Goal: Information Seeking & Learning: Check status

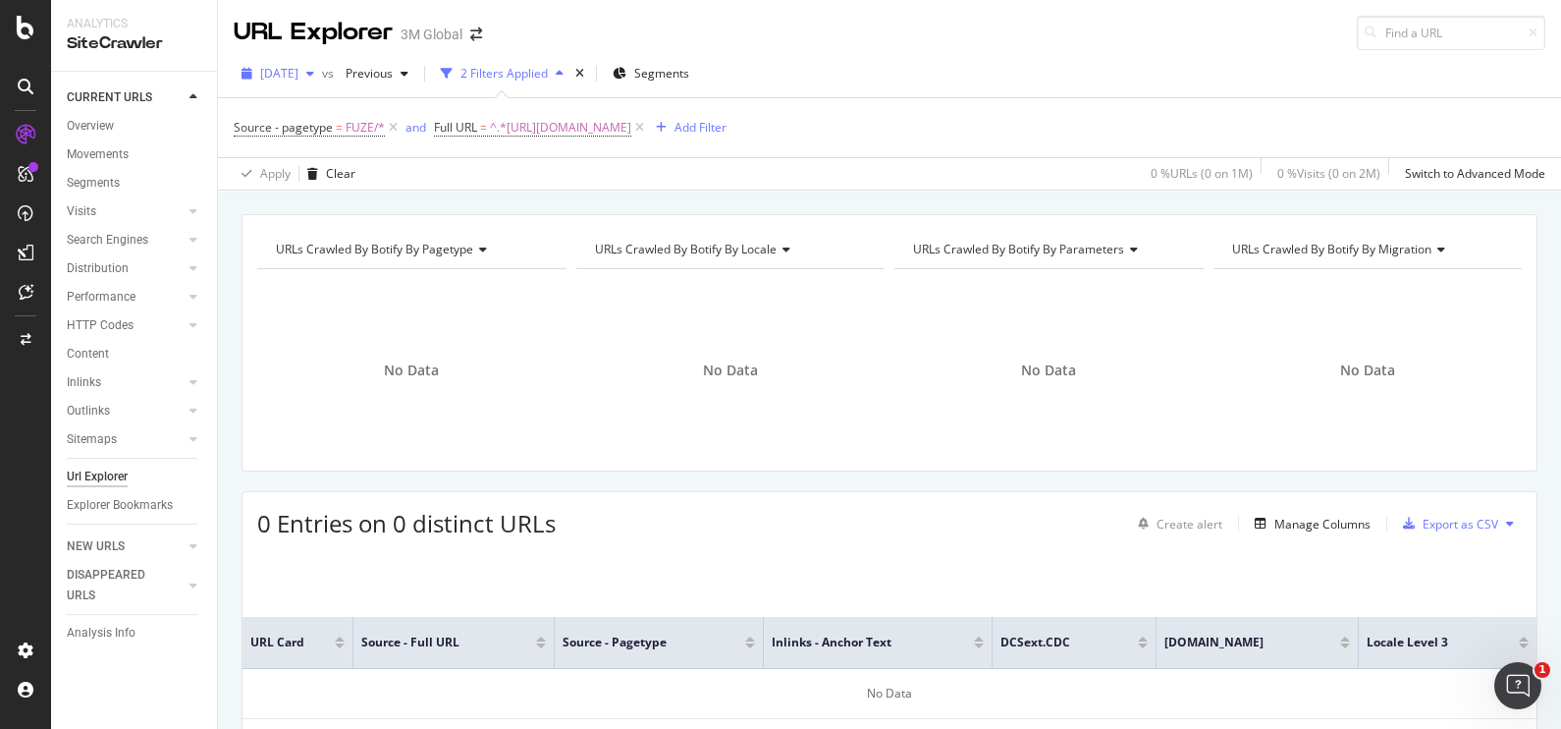
click at [314, 68] on icon "button" at bounding box center [310, 74] width 8 height 12
click at [648, 128] on icon at bounding box center [639, 128] width 17 height 20
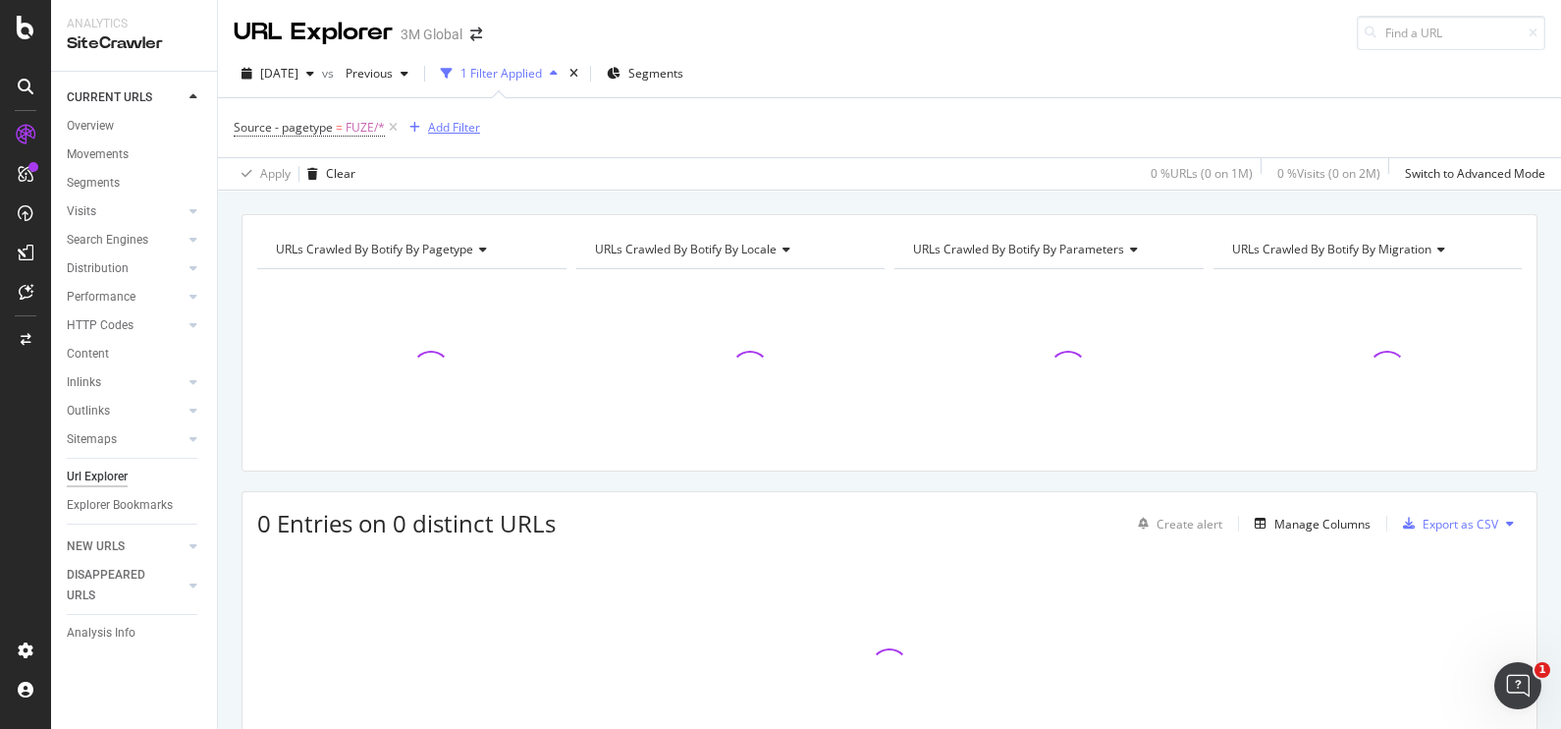
click at [470, 122] on div "Add Filter" at bounding box center [454, 127] width 52 height 17
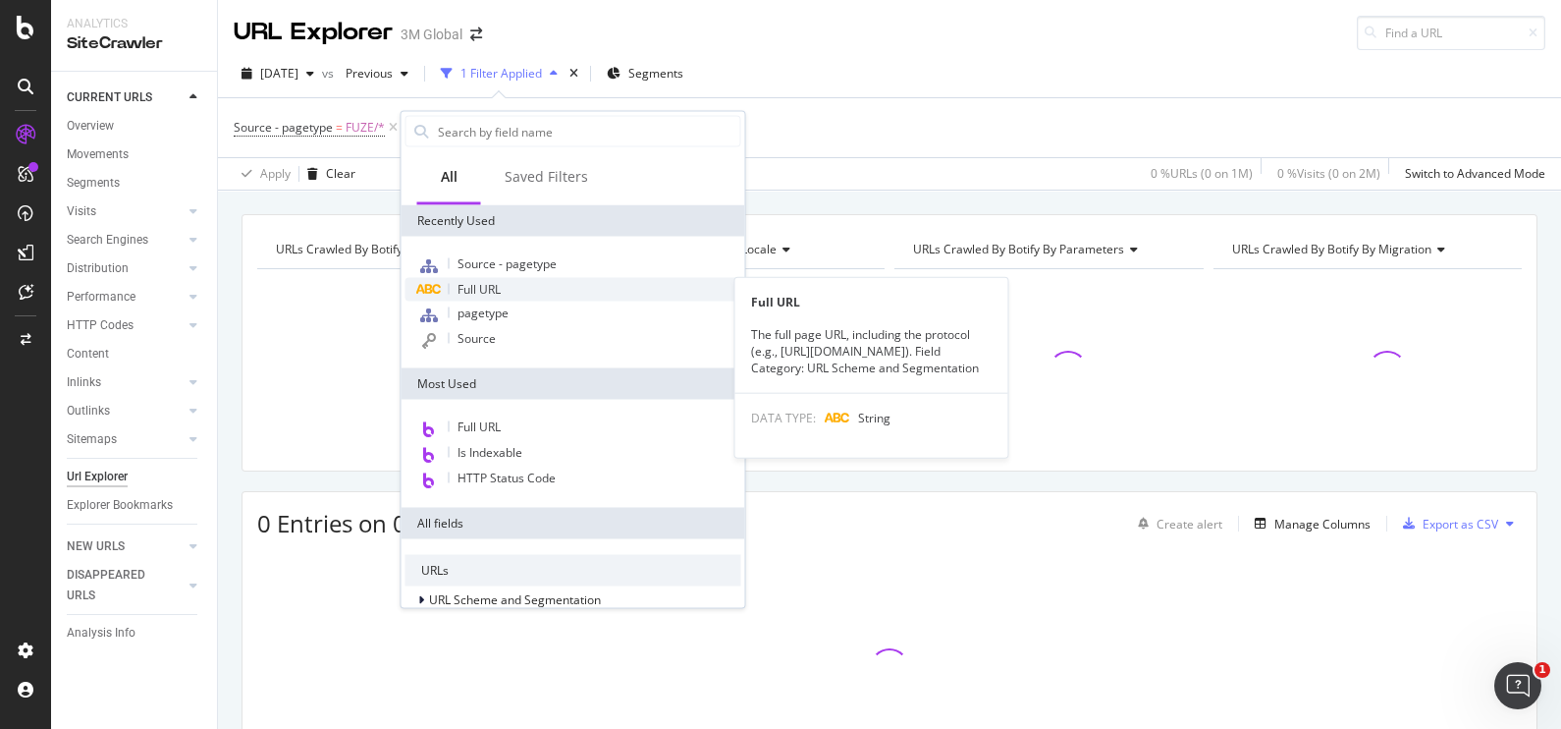
click at [498, 294] on span "Full URL" at bounding box center [479, 289] width 43 height 17
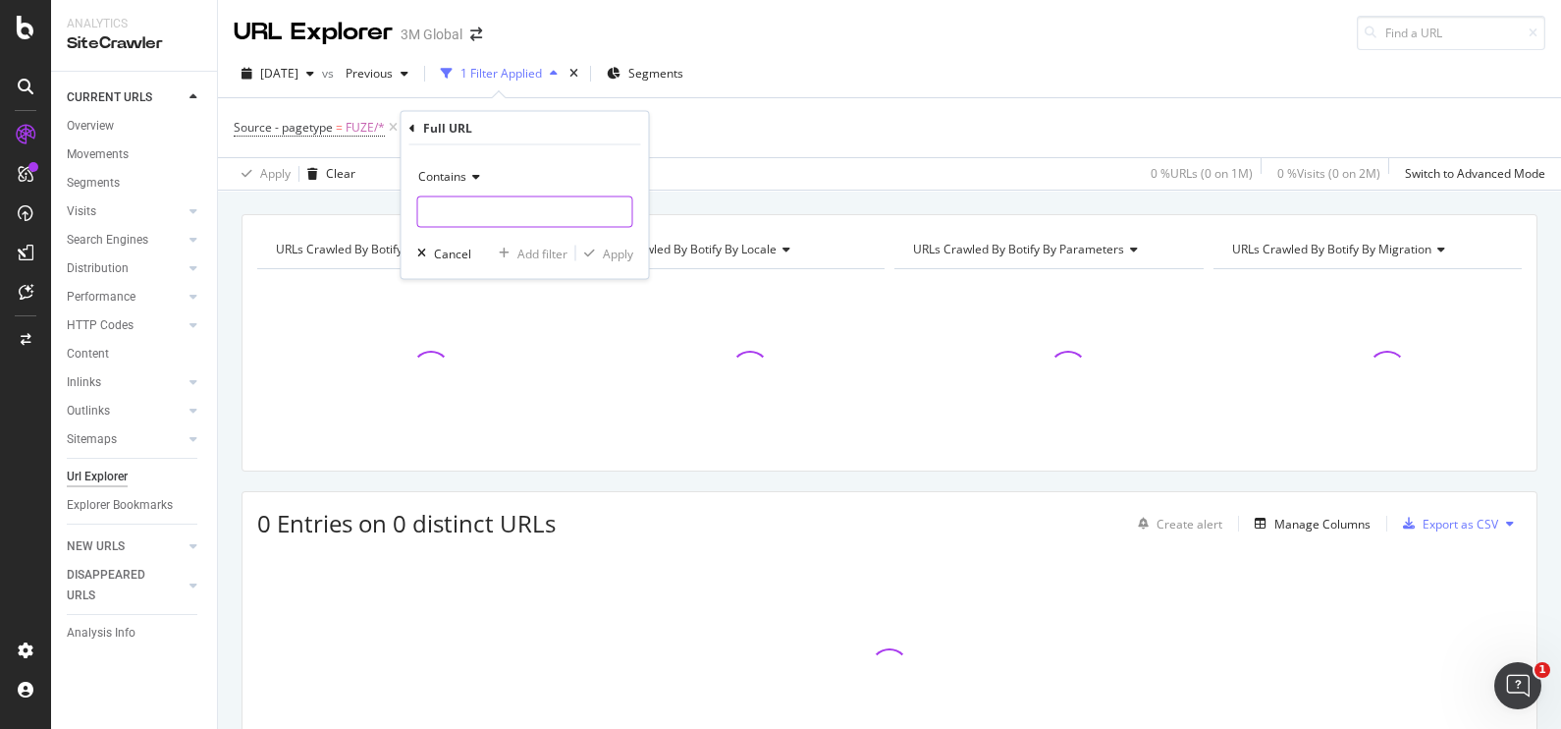
click at [523, 202] on input "text" at bounding box center [525, 211] width 214 height 31
paste input "[URL][DOMAIN_NAME]"
type input "[URL][DOMAIN_NAME]"
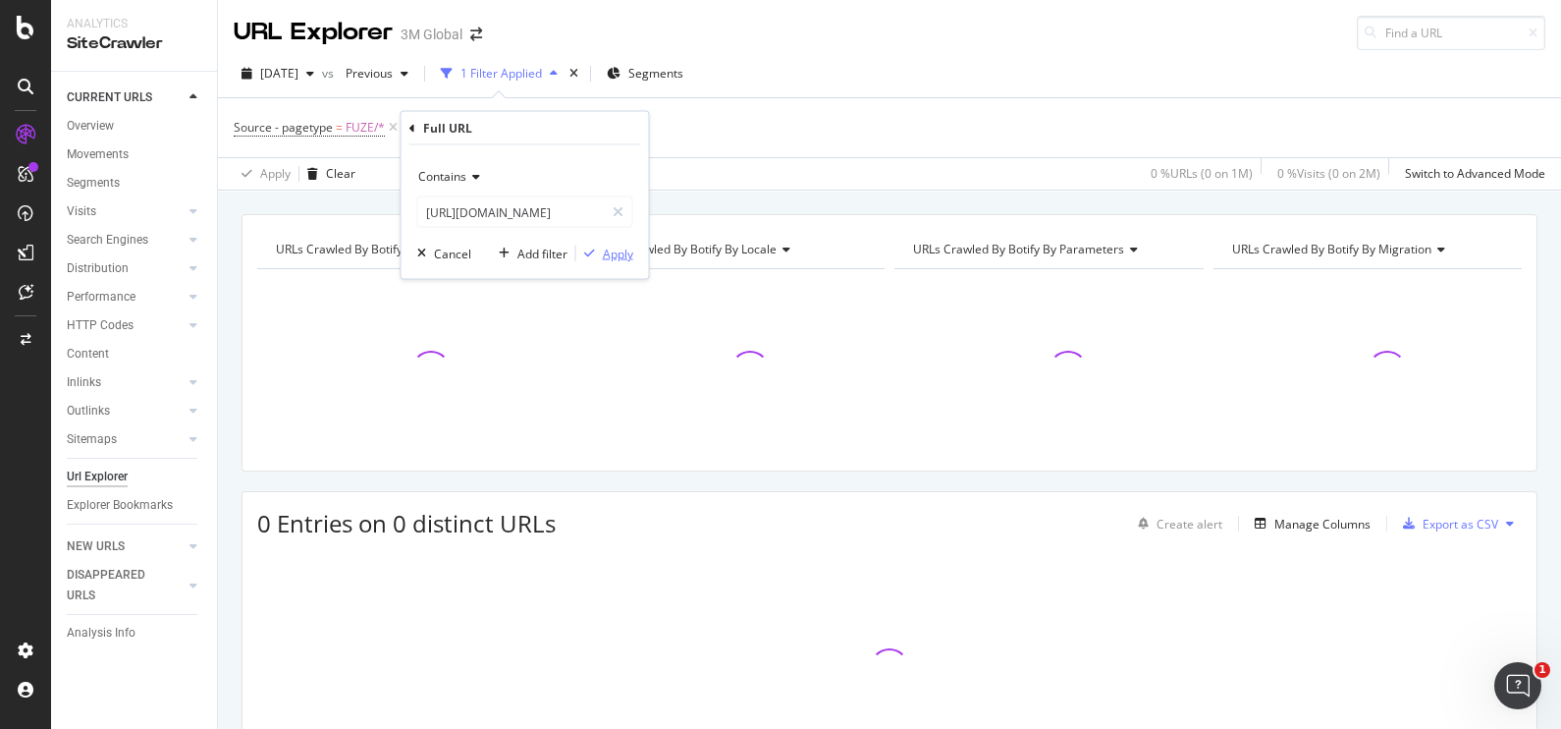
click at [609, 259] on div "Apply" at bounding box center [618, 252] width 30 height 17
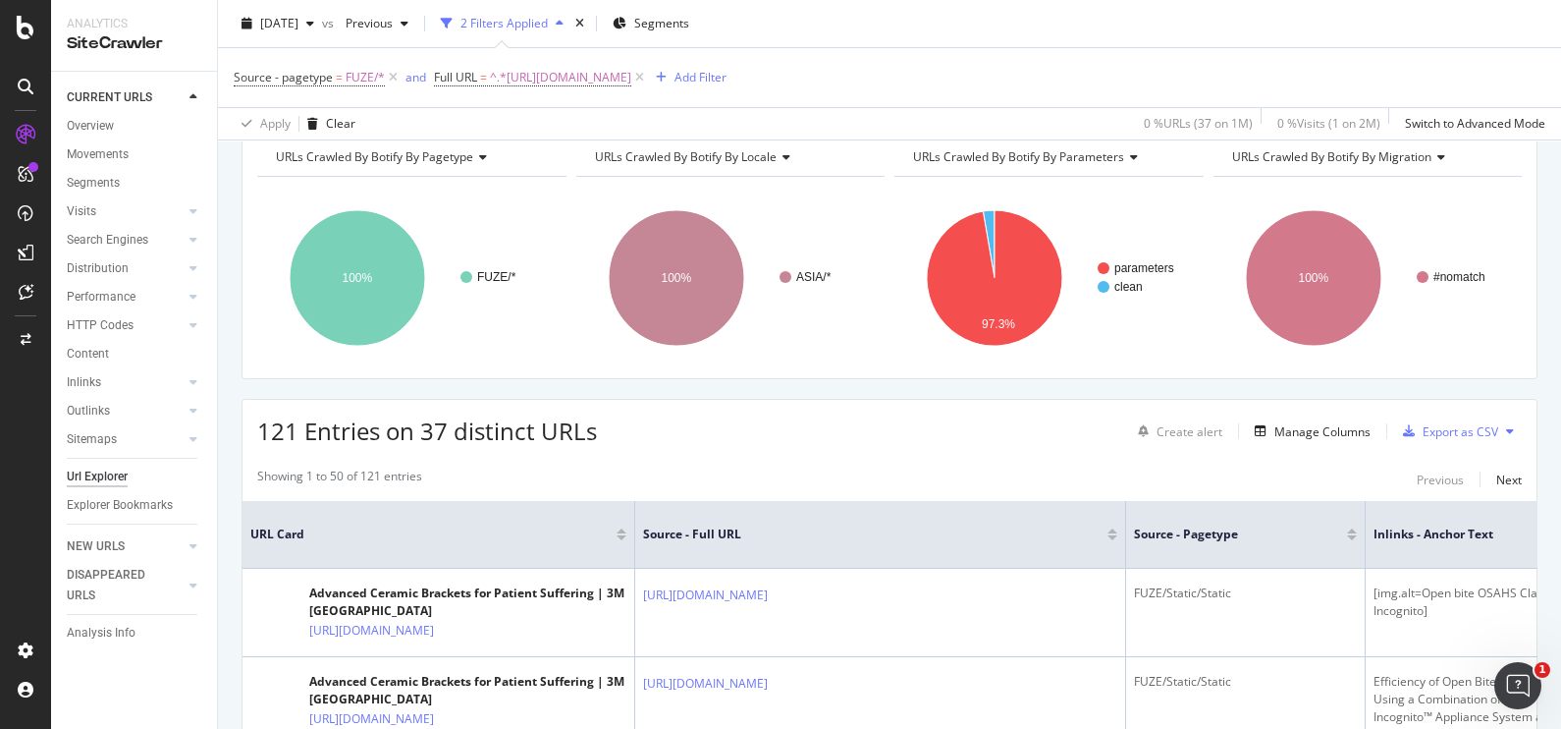
scroll to position [90, 0]
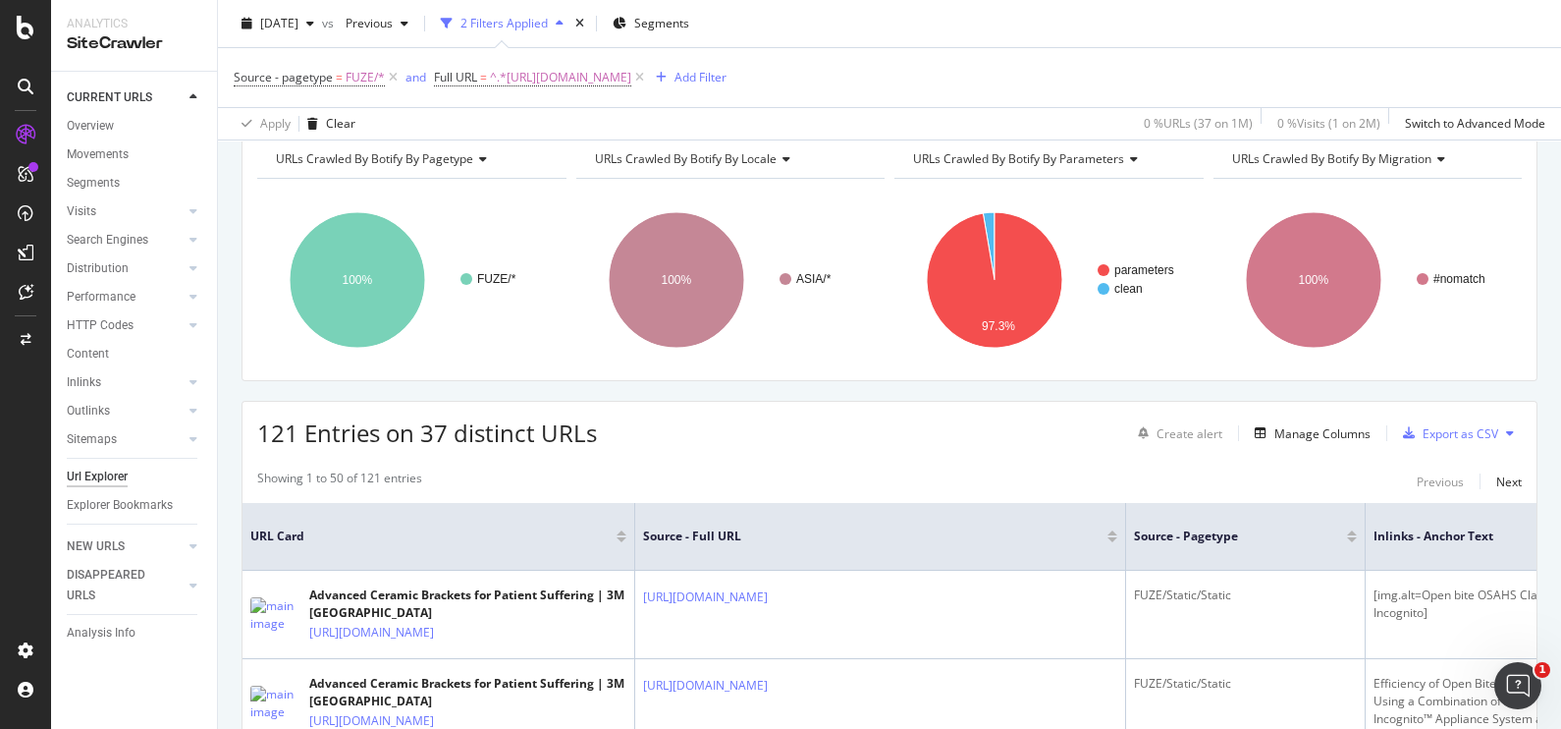
click at [221, 15] on div "[DATE] vs Previous 2 Filters Applied Segments" at bounding box center [889, 27] width 1343 height 39
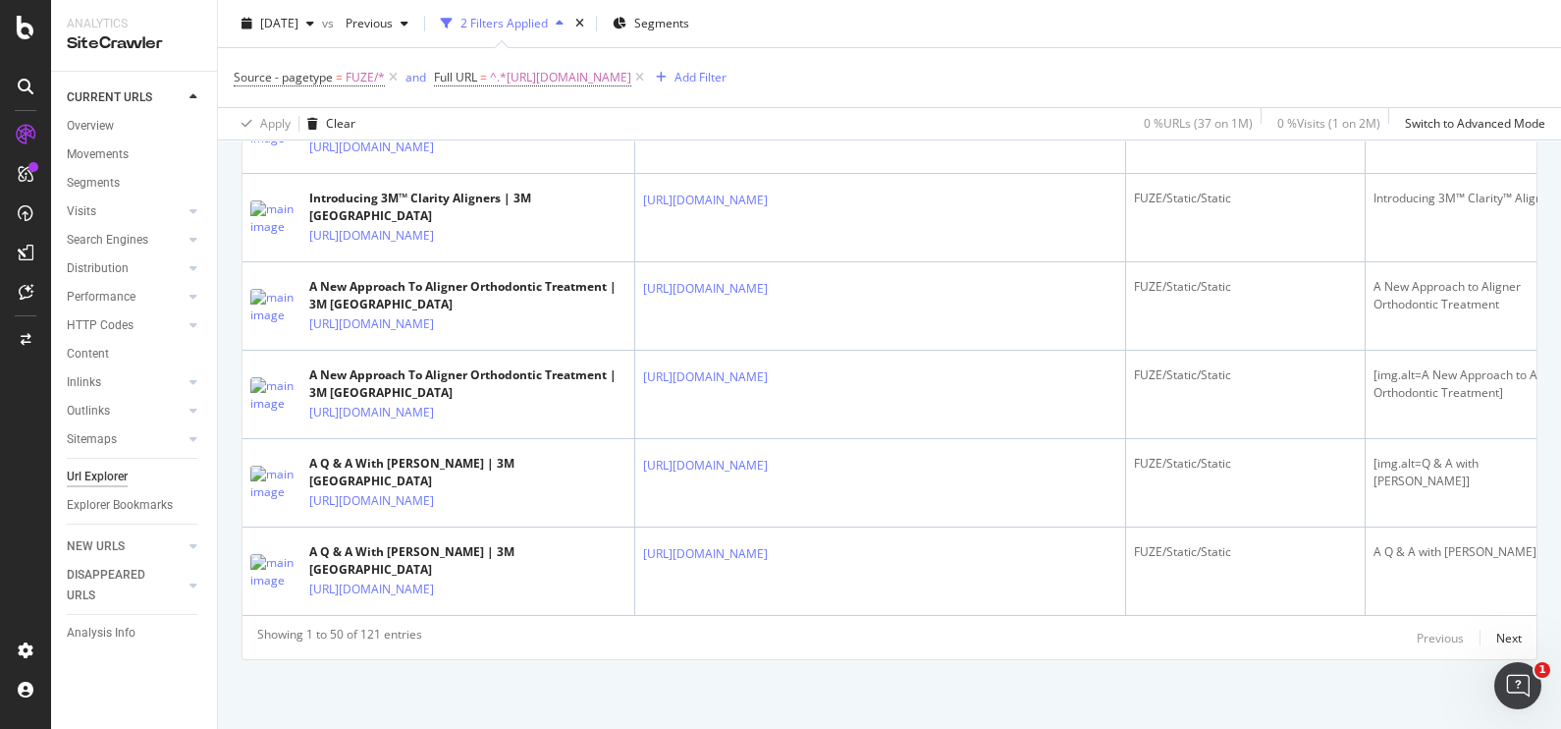
scroll to position [7383, 0]
click at [1496, 633] on div "Next" at bounding box center [1509, 637] width 26 height 17
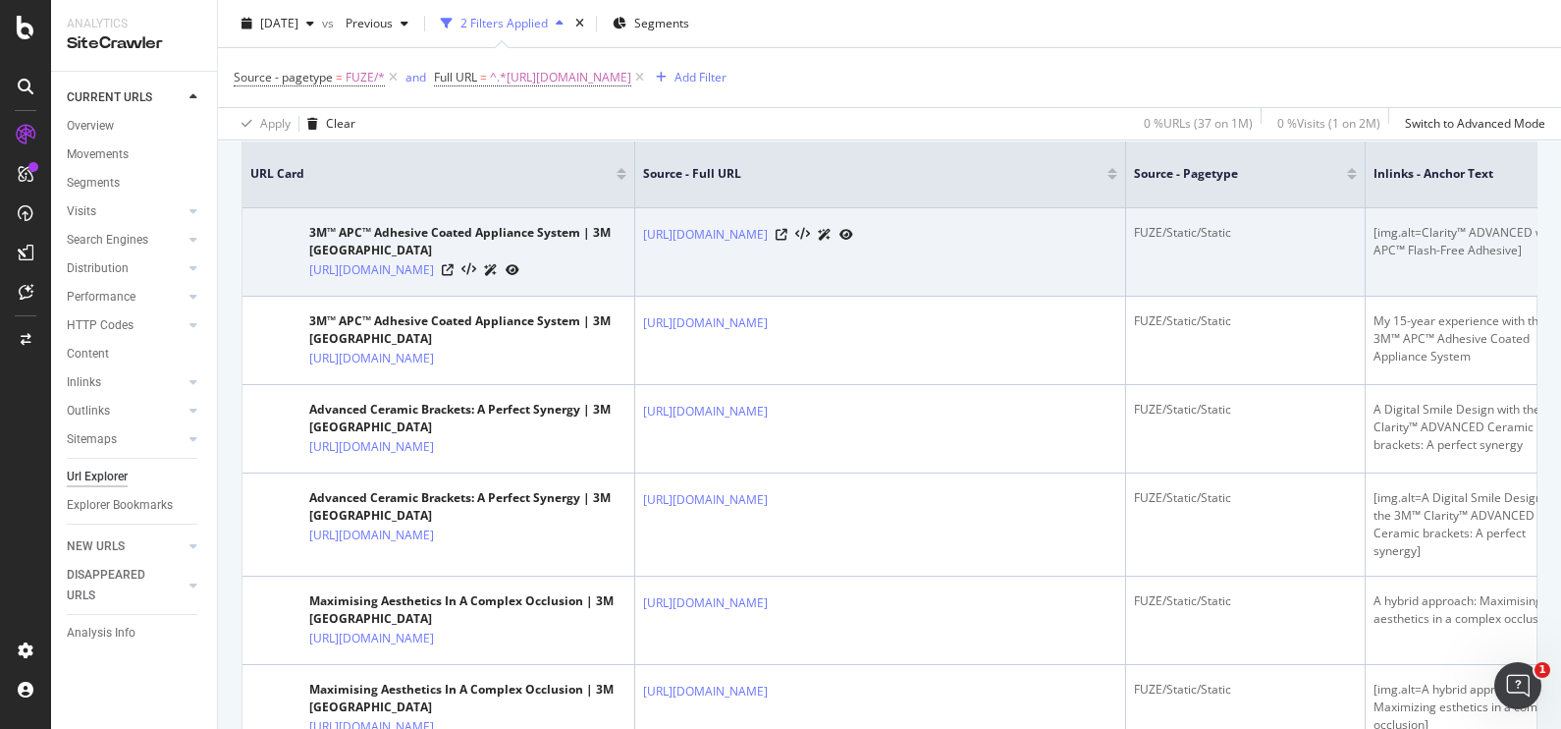
scroll to position [446, 0]
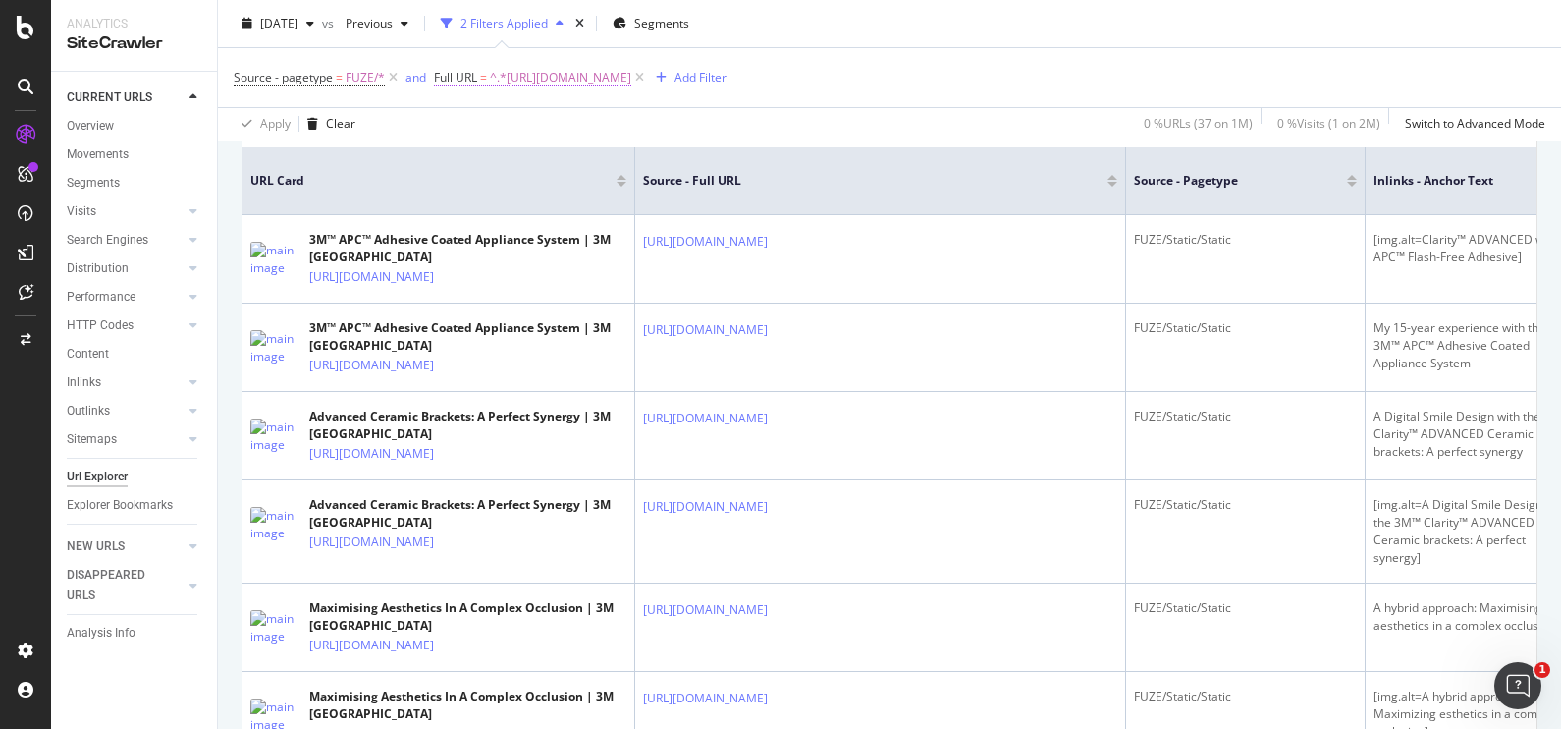
click at [631, 74] on span "^.*[URL][DOMAIN_NAME]" at bounding box center [560, 77] width 141 height 27
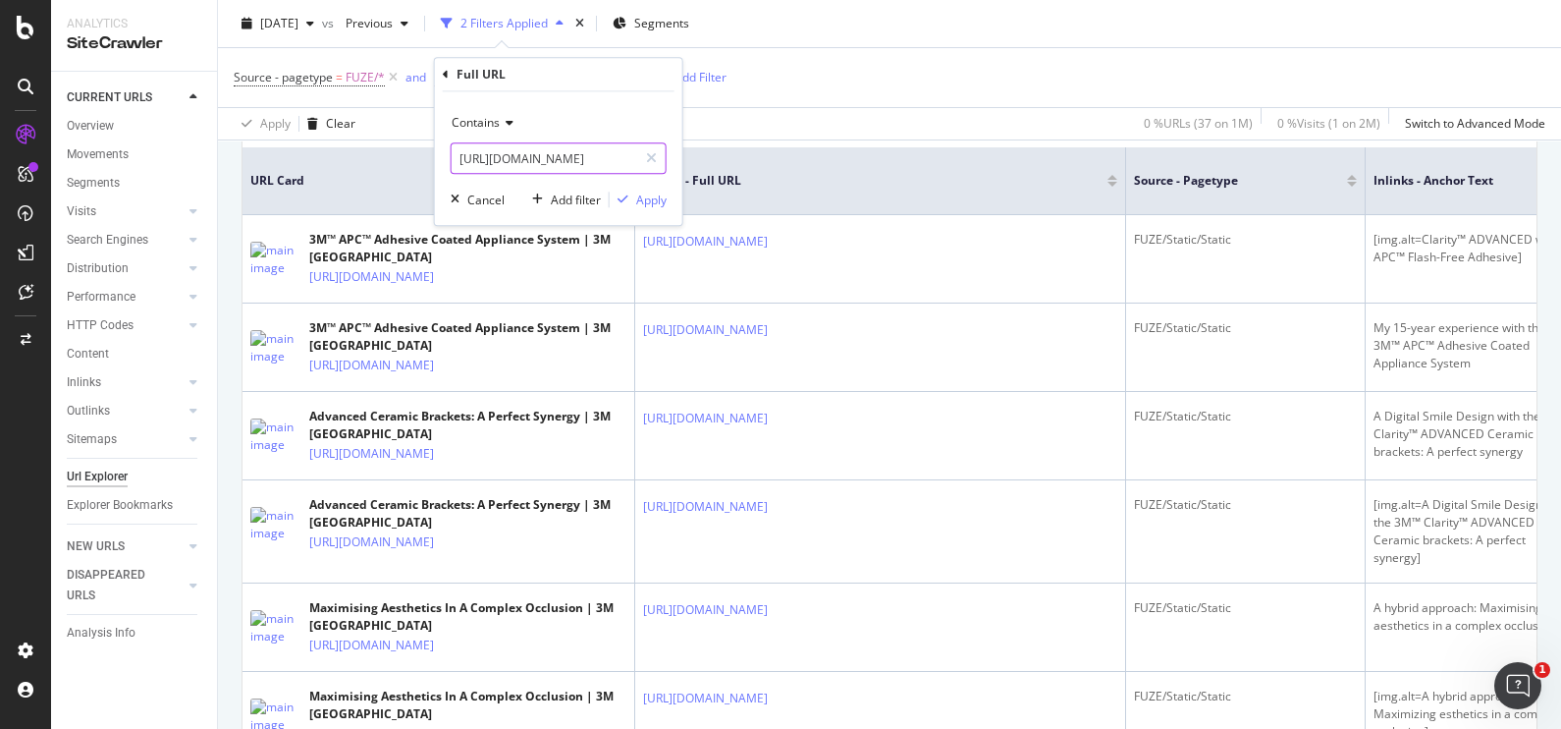
click at [615, 158] on input "[URL][DOMAIN_NAME]" at bounding box center [545, 157] width 186 height 31
click at [889, 124] on div "Apply Clear 0 % URLs ( 37 on 1M ) 0 % Visits ( 1 on 2M ) Switch to Advanced Mode" at bounding box center [889, 123] width 1343 height 32
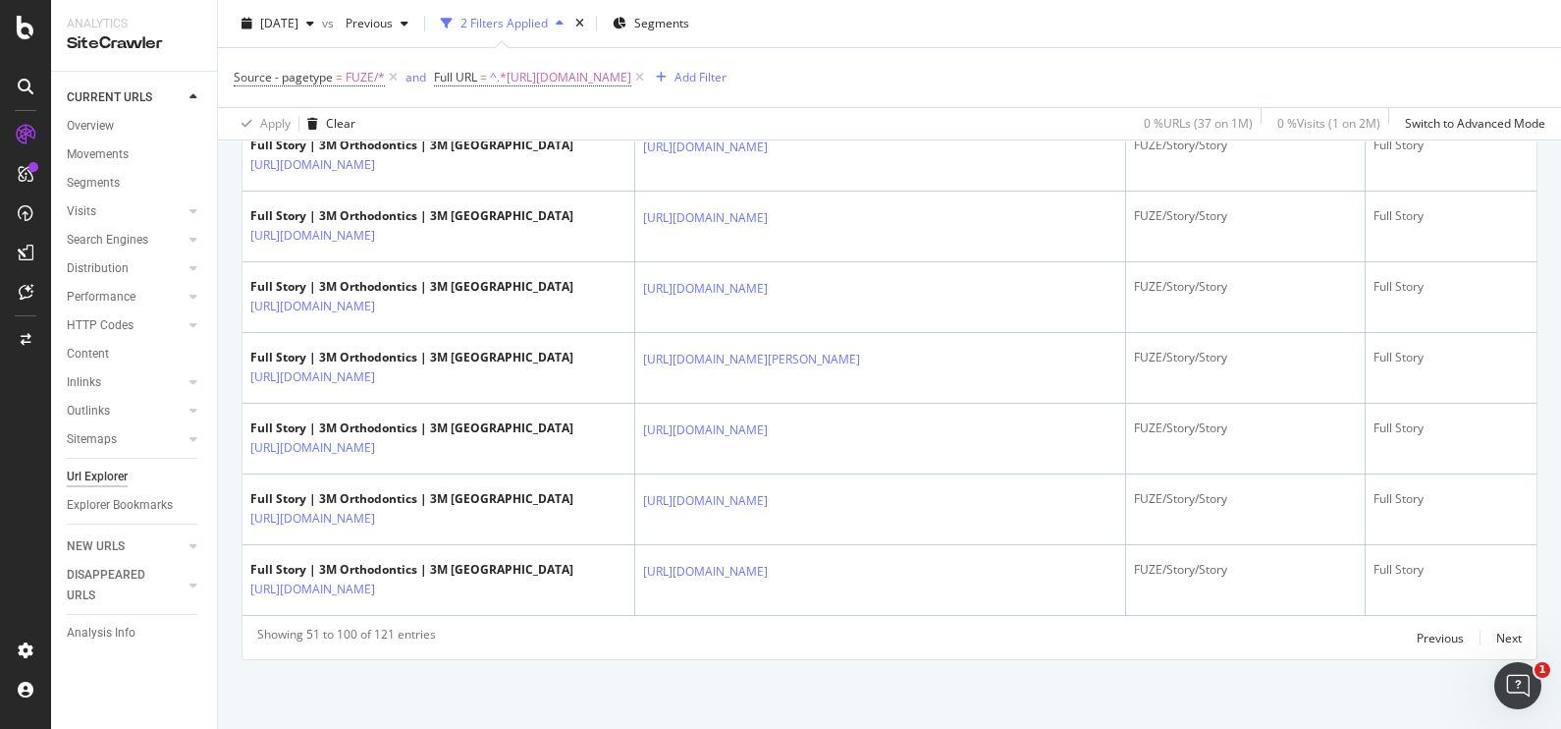
scroll to position [5758, 0]
click at [1496, 633] on div "Next" at bounding box center [1509, 637] width 26 height 17
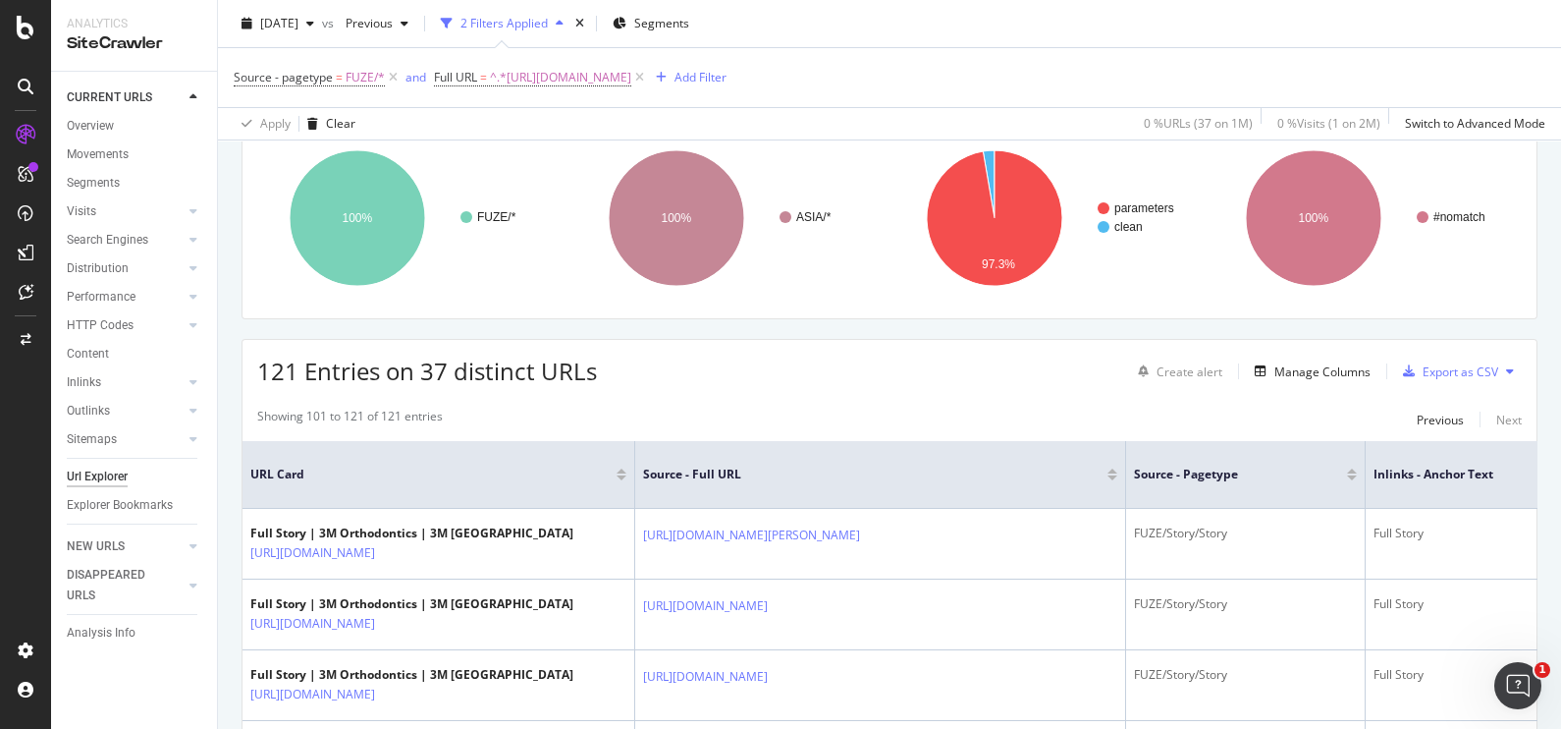
scroll to position [0, 0]
